Goal: Task Accomplishment & Management: Complete application form

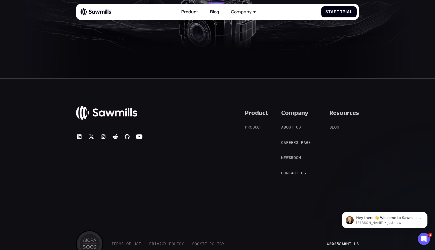
scroll to position [2480, 0]
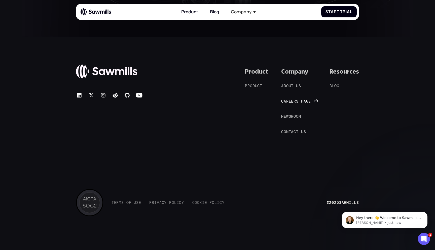
click at [299, 99] on span at bounding box center [300, 96] width 3 height 5
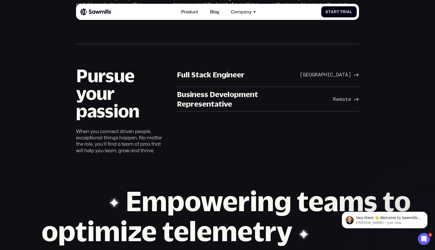
scroll to position [337, 0]
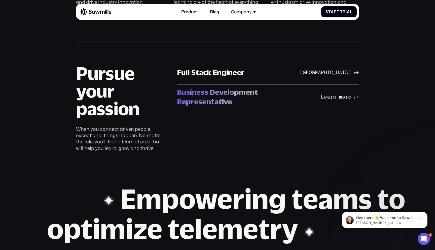
click at [306, 99] on div "Business Development Representative" at bounding box center [242, 97] width 130 height 20
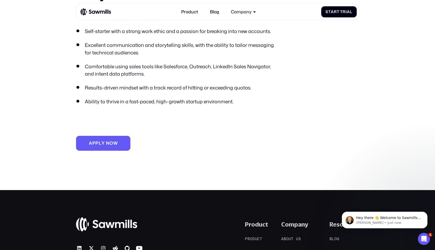
scroll to position [384, 0]
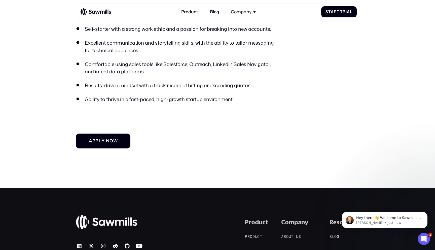
click at [96, 136] on link "A p p l y n o w A p p l y n o w" at bounding box center [103, 141] width 54 height 15
